Goal: Task Accomplishment & Management: Manage account settings

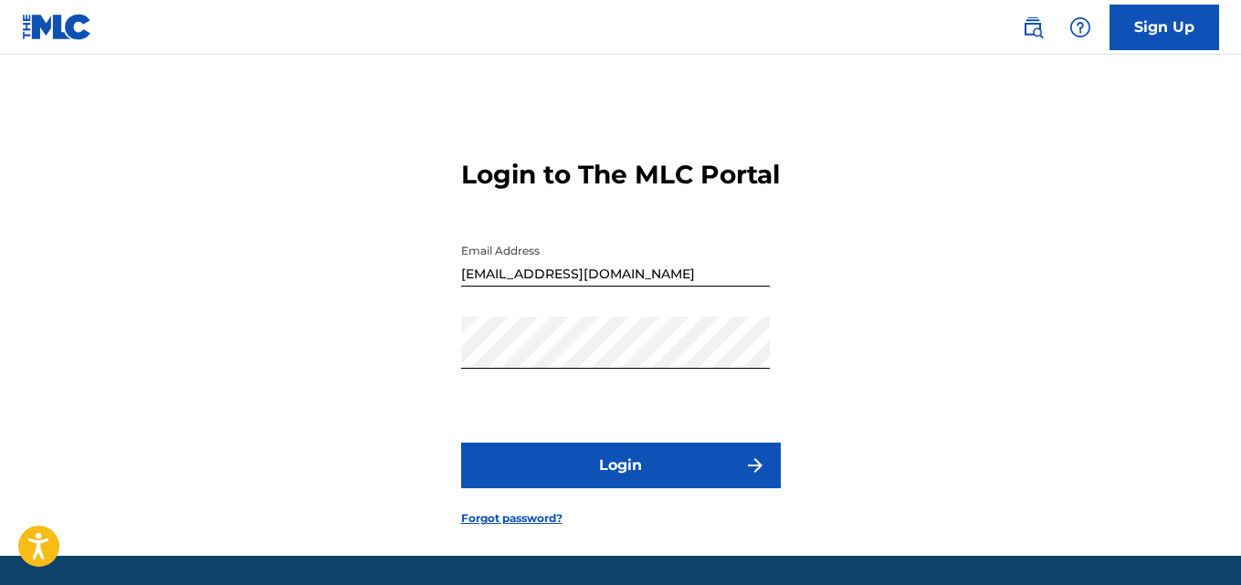
click at [684, 489] on button "Login" at bounding box center [621, 466] width 320 height 46
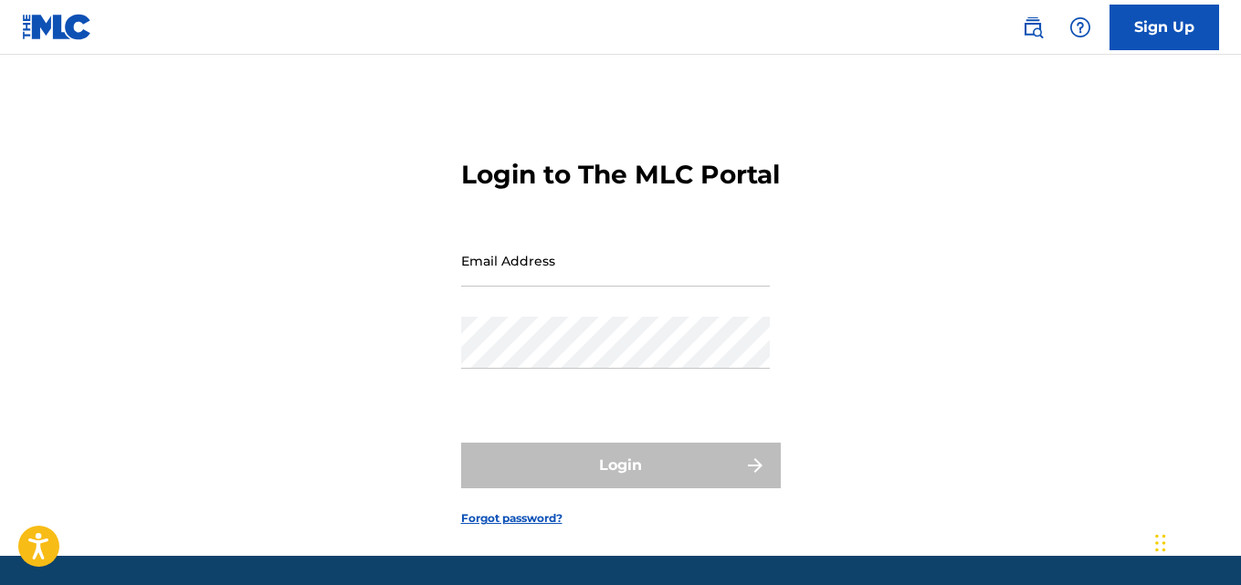
click at [536, 287] on input "Email Address" at bounding box center [615, 261] width 309 height 52
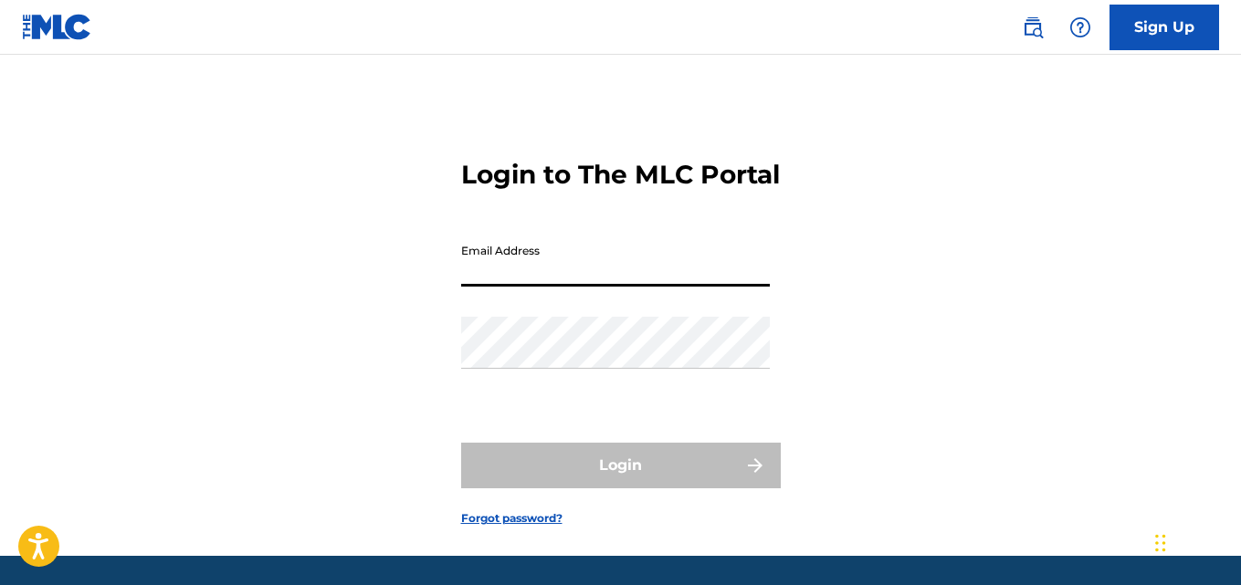
type input "[EMAIL_ADDRESS][DOMAIN_NAME]"
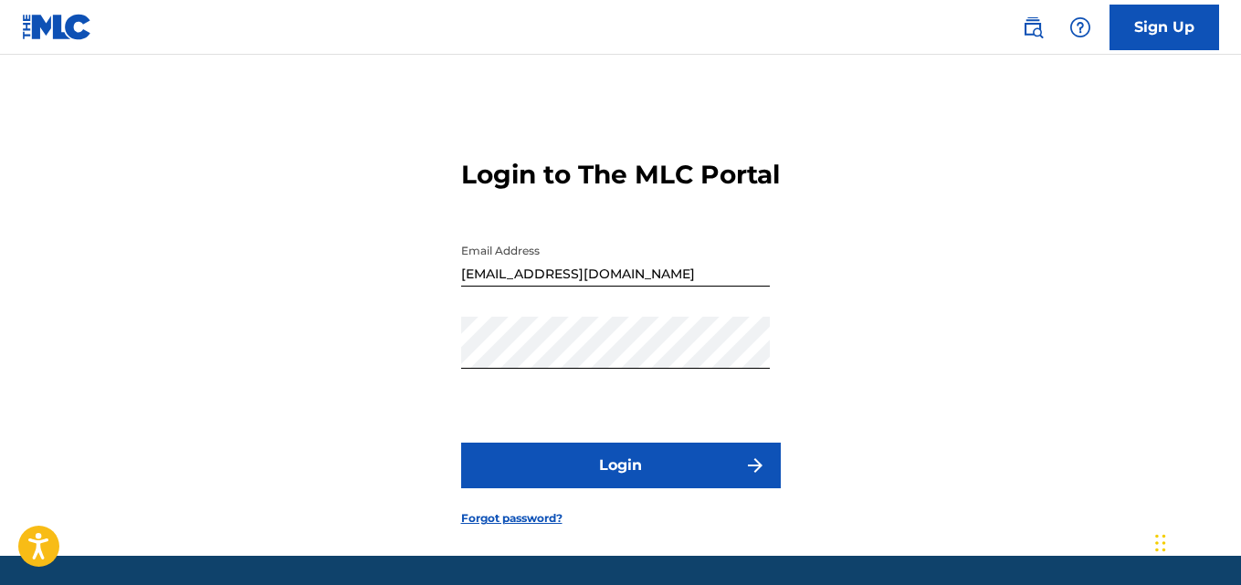
click at [626, 478] on button "Login" at bounding box center [621, 466] width 320 height 46
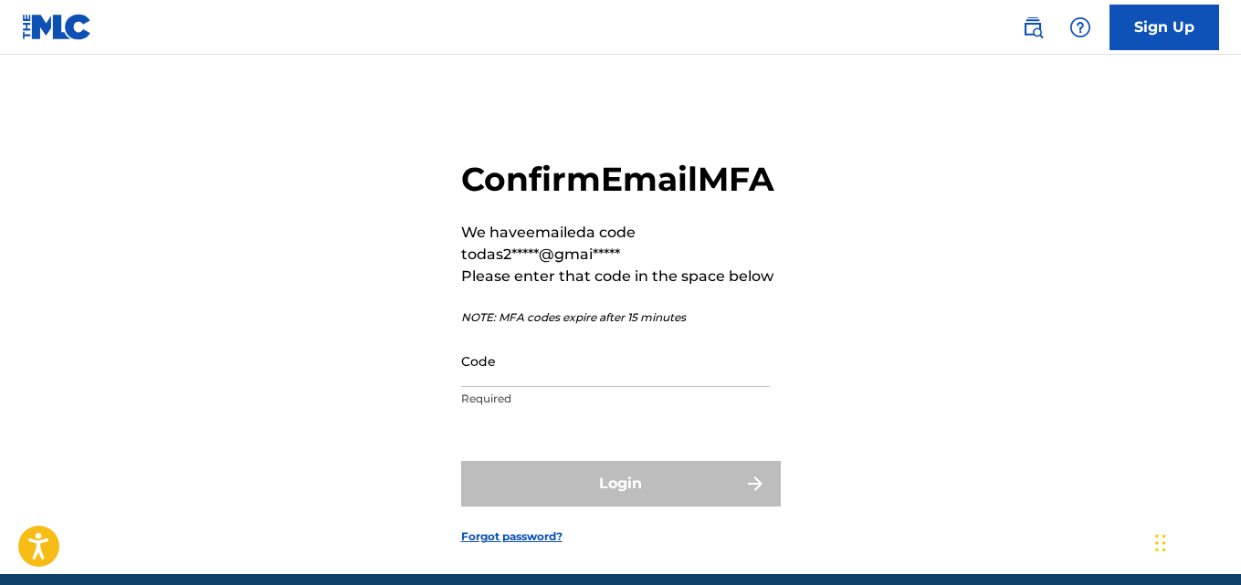
click at [1174, 301] on div "Confirm Email MFA We have emailed a code to das2*****@gmai***** Please enter th…" at bounding box center [620, 337] width 1241 height 474
click at [615, 387] on input "Code" at bounding box center [615, 361] width 309 height 52
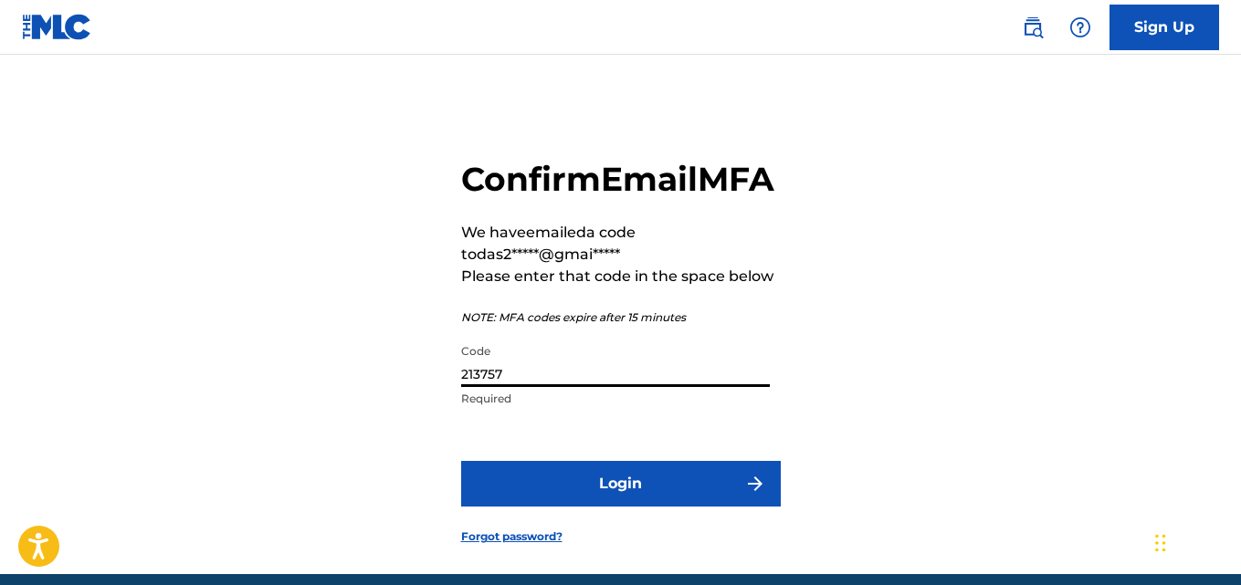
type input "213757"
click at [629, 507] on button "Login" at bounding box center [621, 484] width 320 height 46
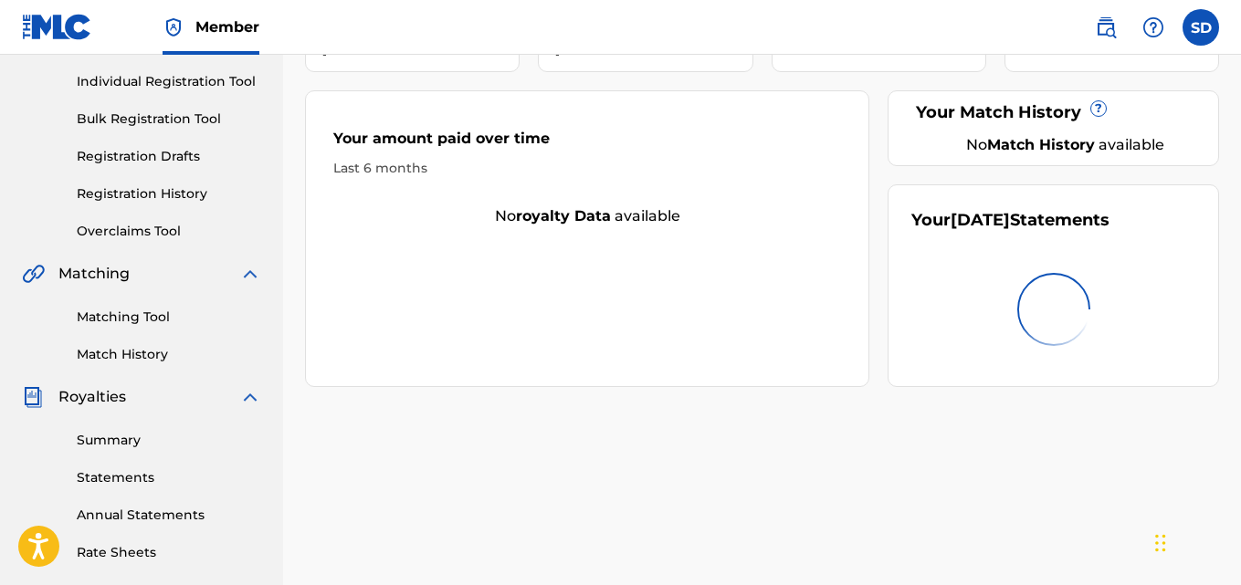
scroll to position [28, 0]
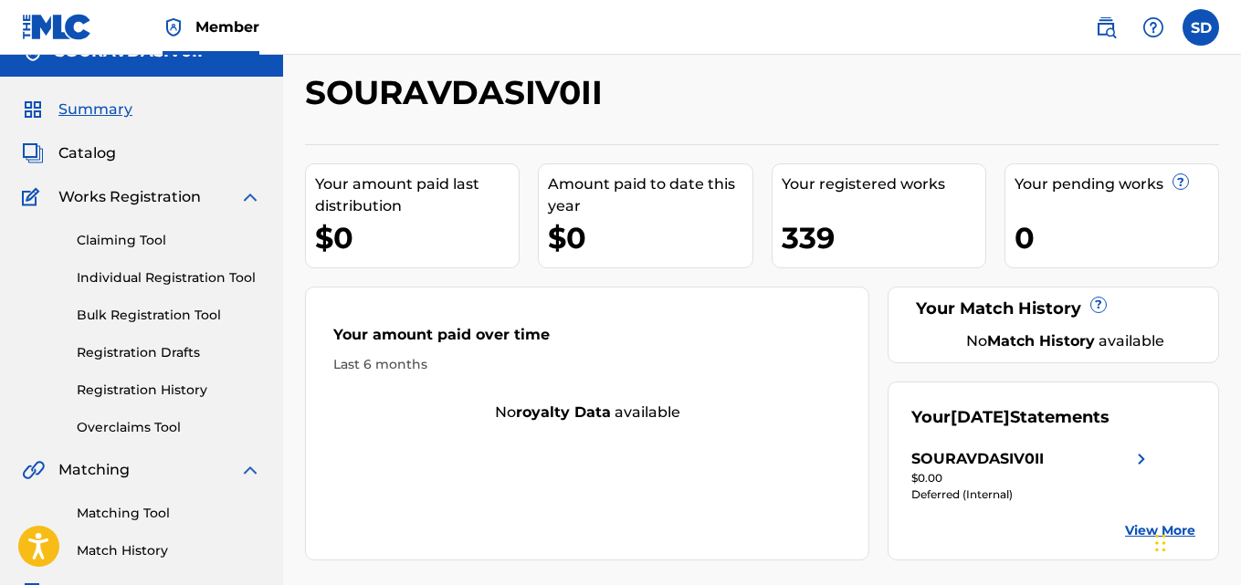
click at [173, 274] on link "Individual Registration Tool" at bounding box center [169, 277] width 184 height 19
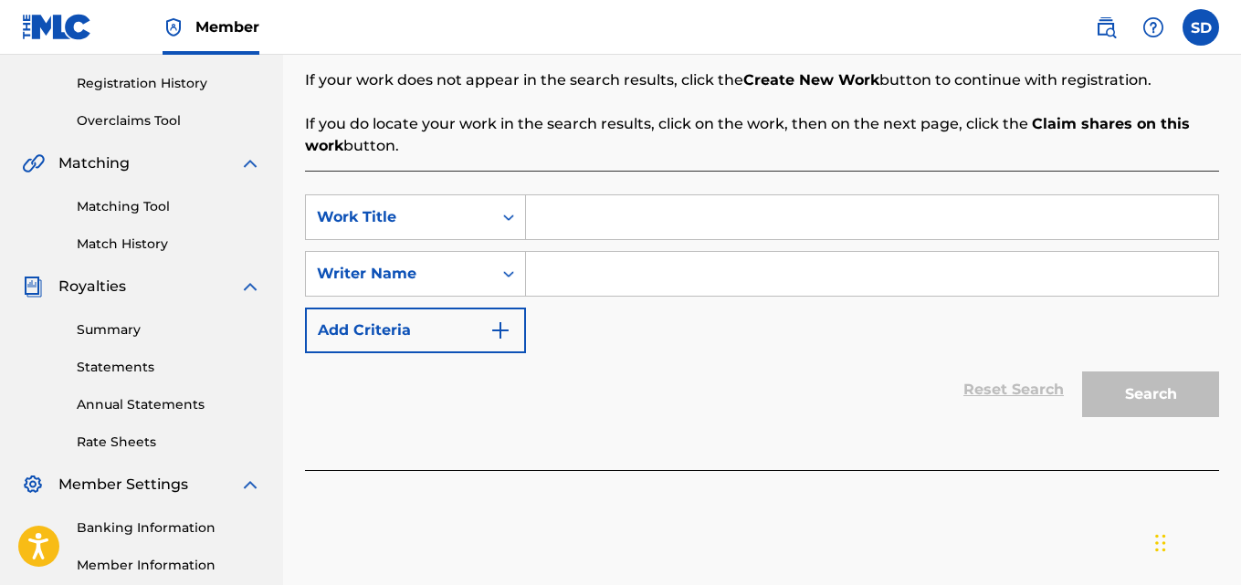
scroll to position [341, 0]
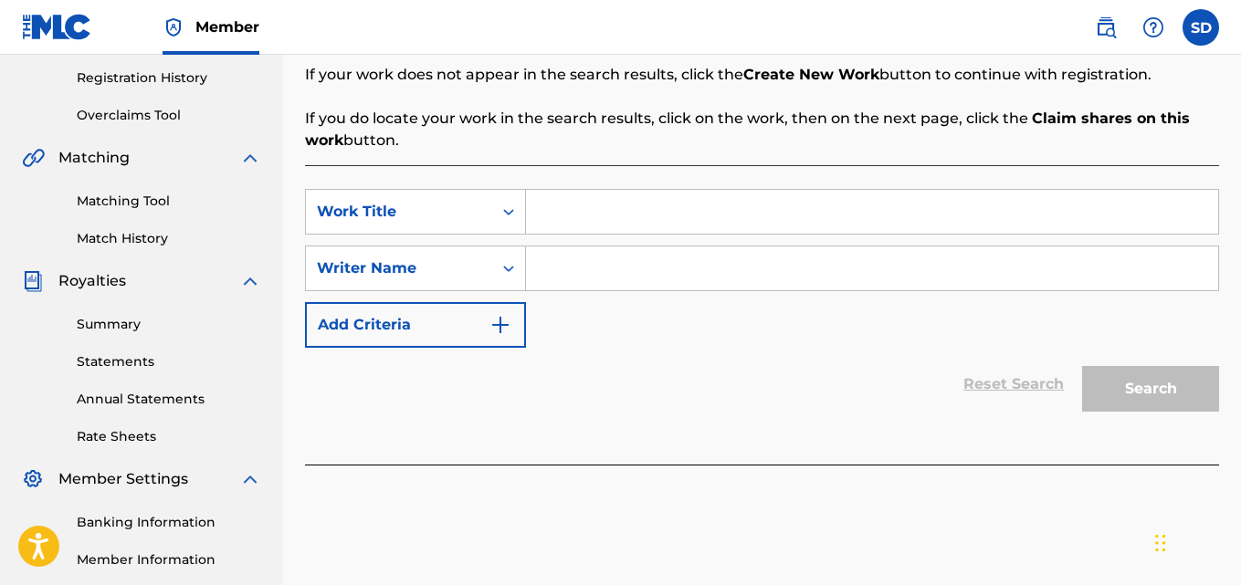
click at [137, 79] on link "Registration History" at bounding box center [169, 77] width 184 height 19
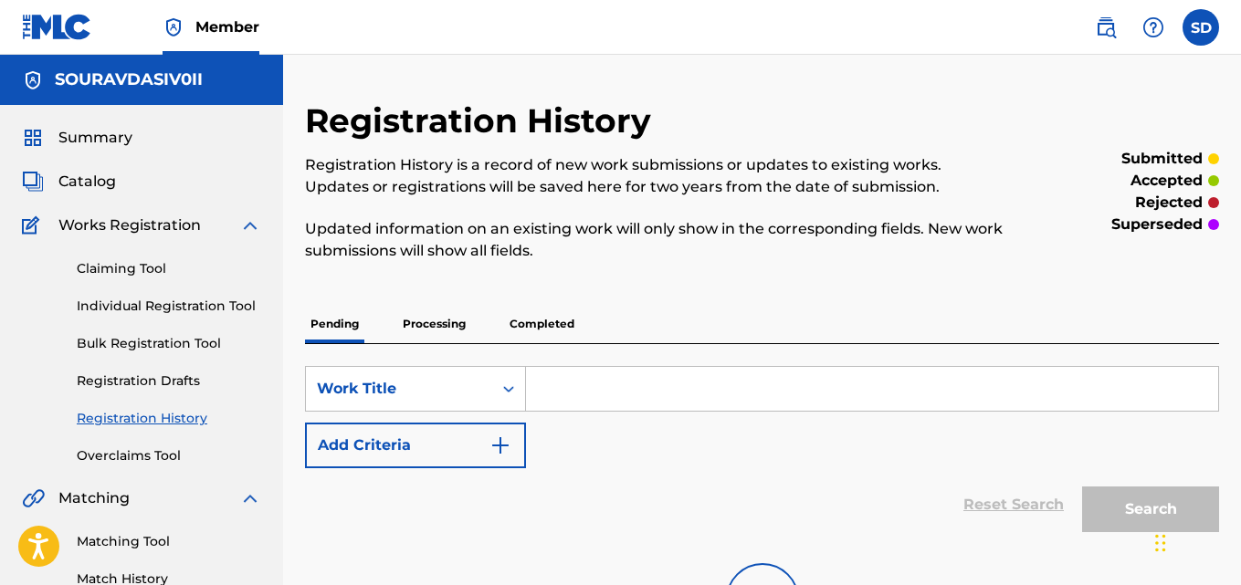
click at [580, 322] on div "Pending Processing Completed" at bounding box center [762, 324] width 914 height 38
click at [551, 322] on p "Completed" at bounding box center [542, 324] width 76 height 38
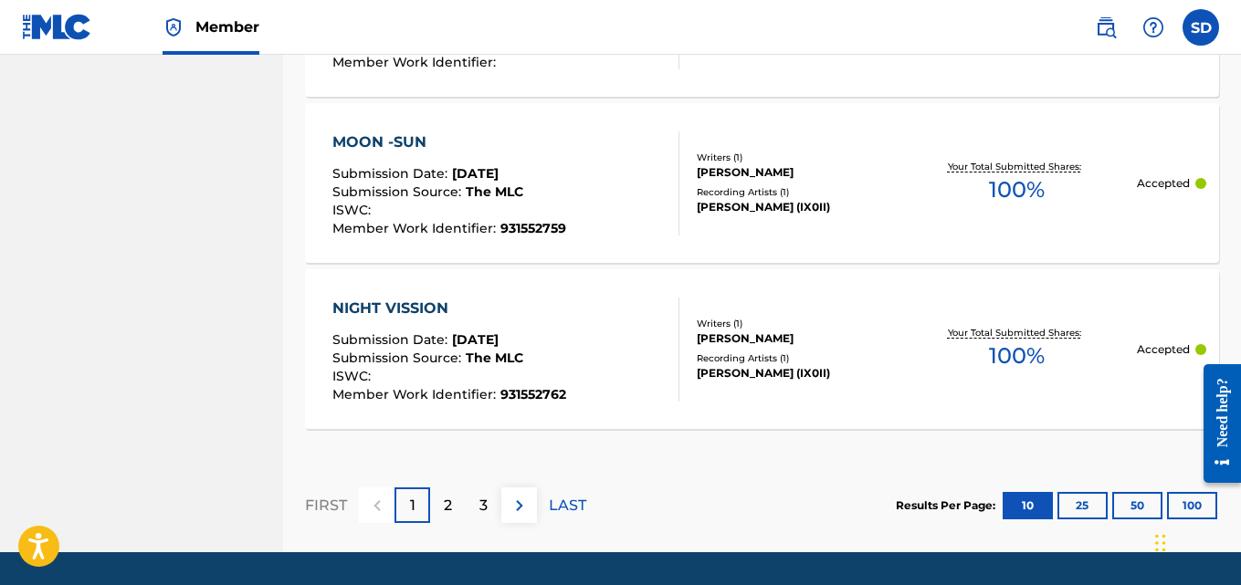
scroll to position [1944, 0]
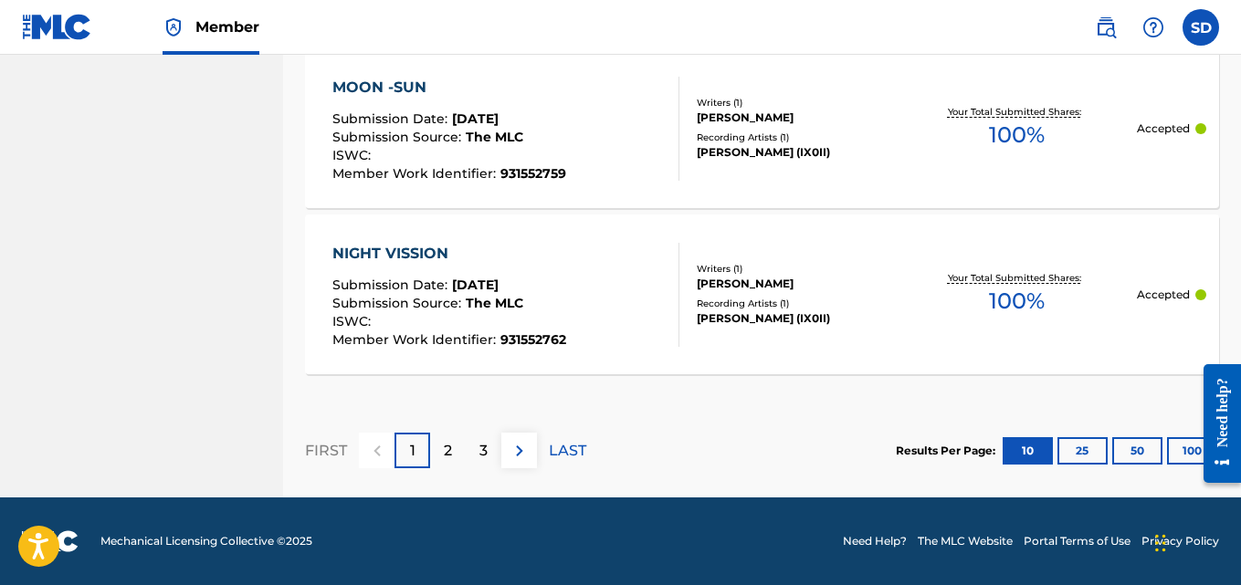
click at [444, 448] on p "2" at bounding box center [448, 451] width 8 height 22
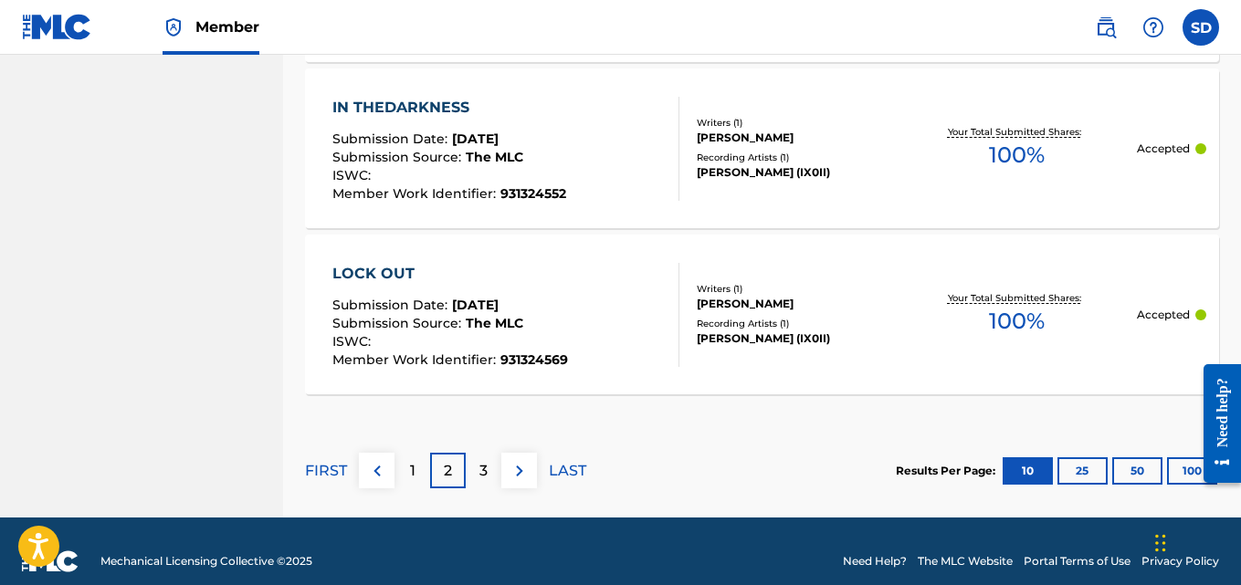
scroll to position [1929, 0]
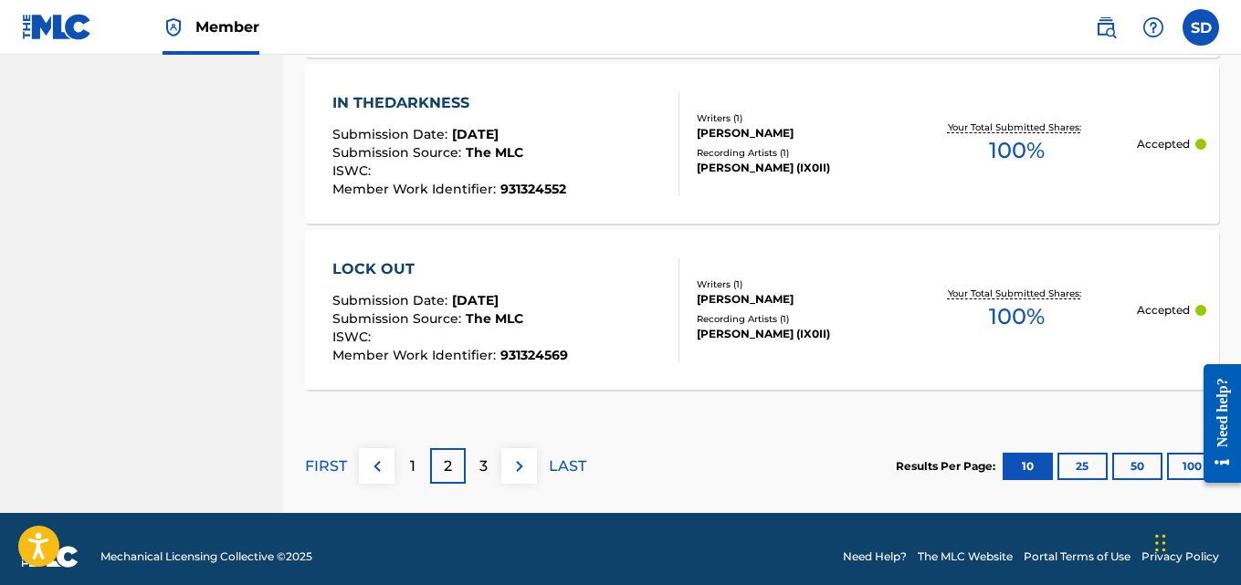
click at [477, 457] on div "3" at bounding box center [484, 466] width 36 height 36
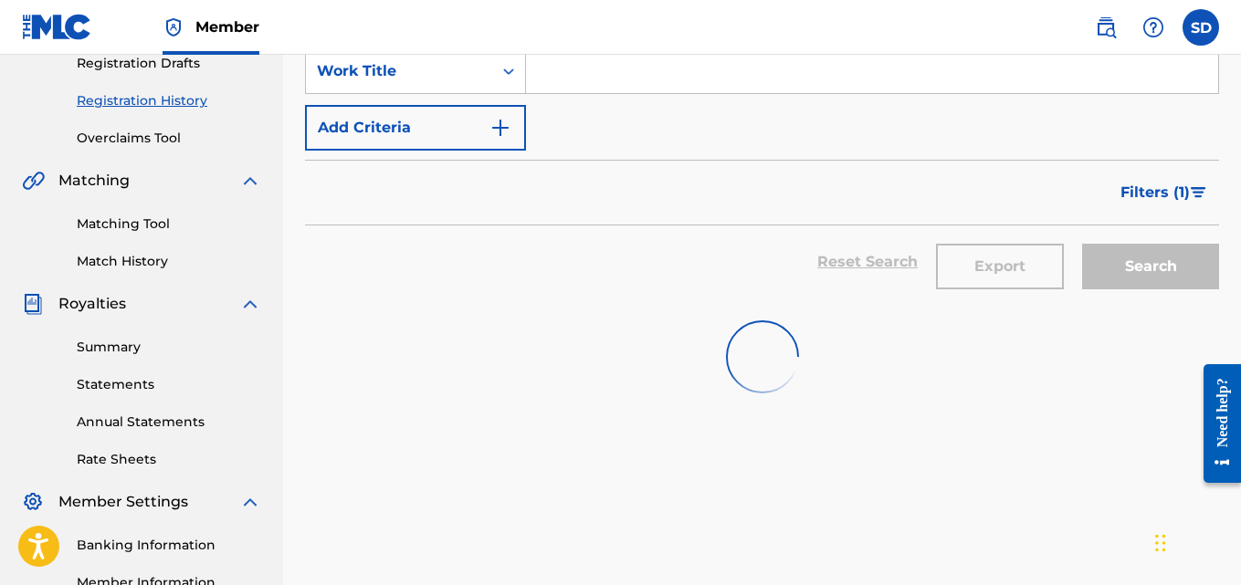
scroll to position [0, 0]
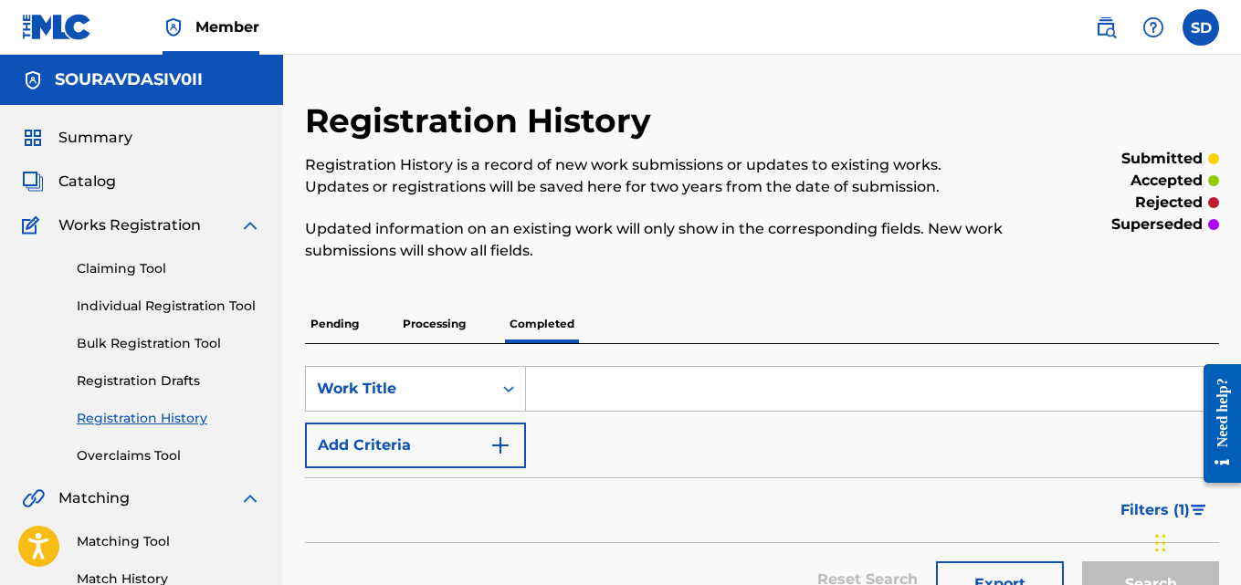
click at [331, 331] on p "Pending" at bounding box center [334, 324] width 59 height 38
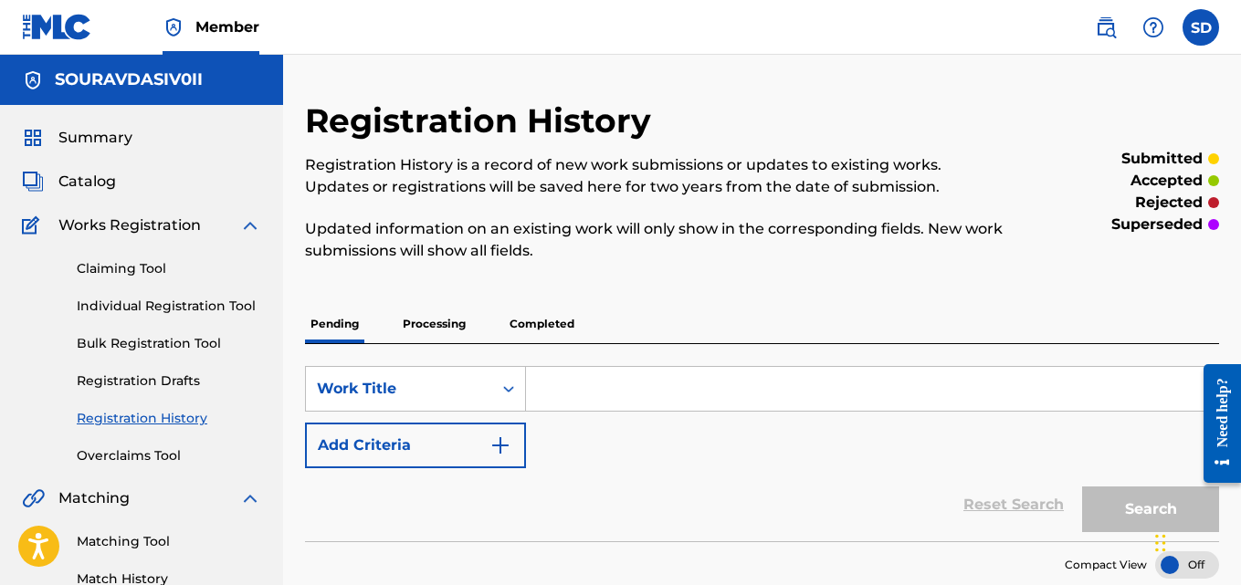
click at [115, 271] on link "Claiming Tool" at bounding box center [169, 268] width 184 height 19
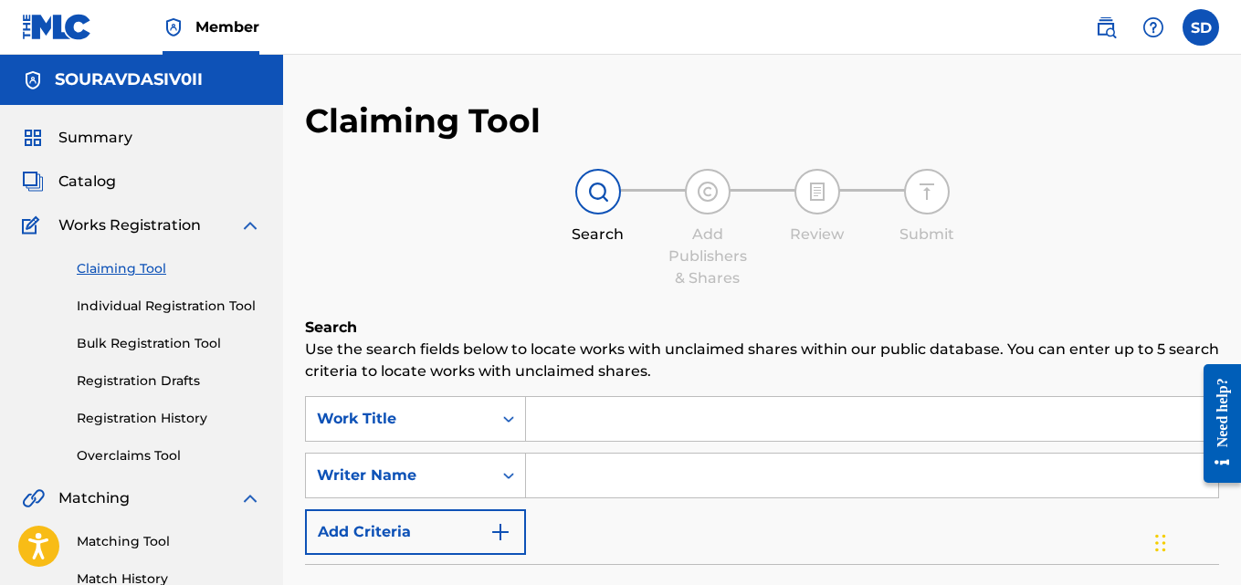
click at [122, 300] on link "Individual Registration Tool" at bounding box center [169, 306] width 184 height 19
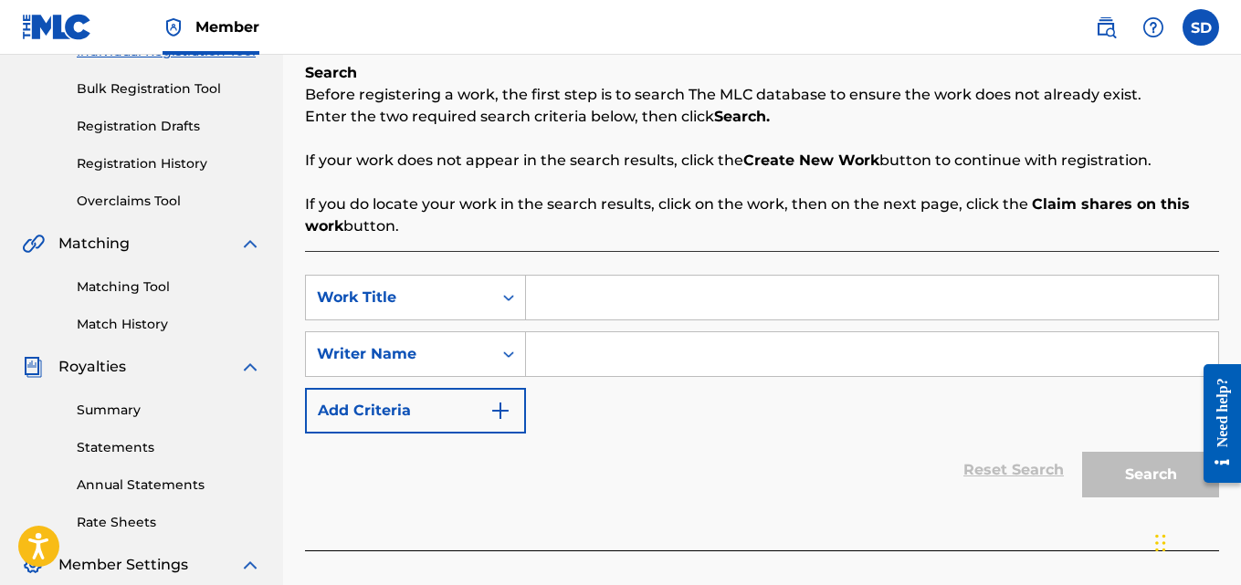
scroll to position [201, 0]
